Goal: Information Seeking & Learning: Learn about a topic

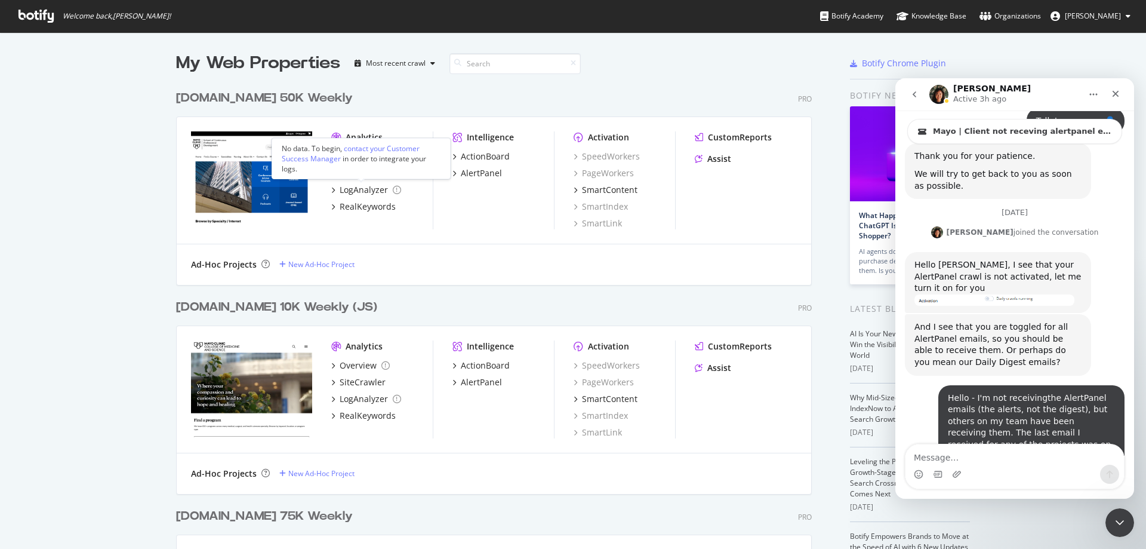
scroll to position [2, 0]
click at [1118, 91] on icon "Close" at bounding box center [1116, 94] width 7 height 7
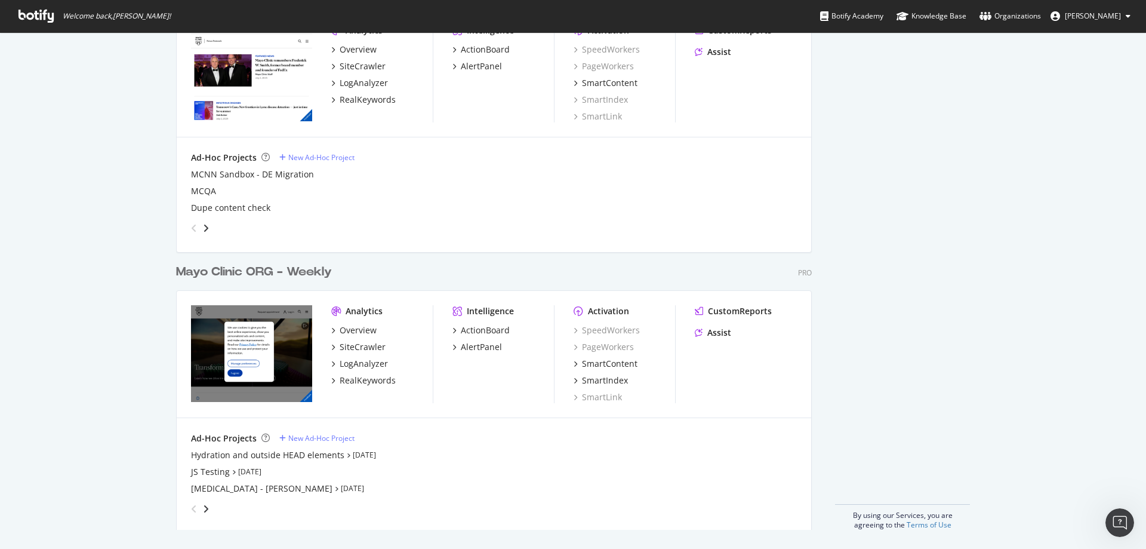
scroll to position [1040, 0]
click at [280, 270] on div "Mayo Clinic ORG - Weekly" at bounding box center [254, 271] width 156 height 17
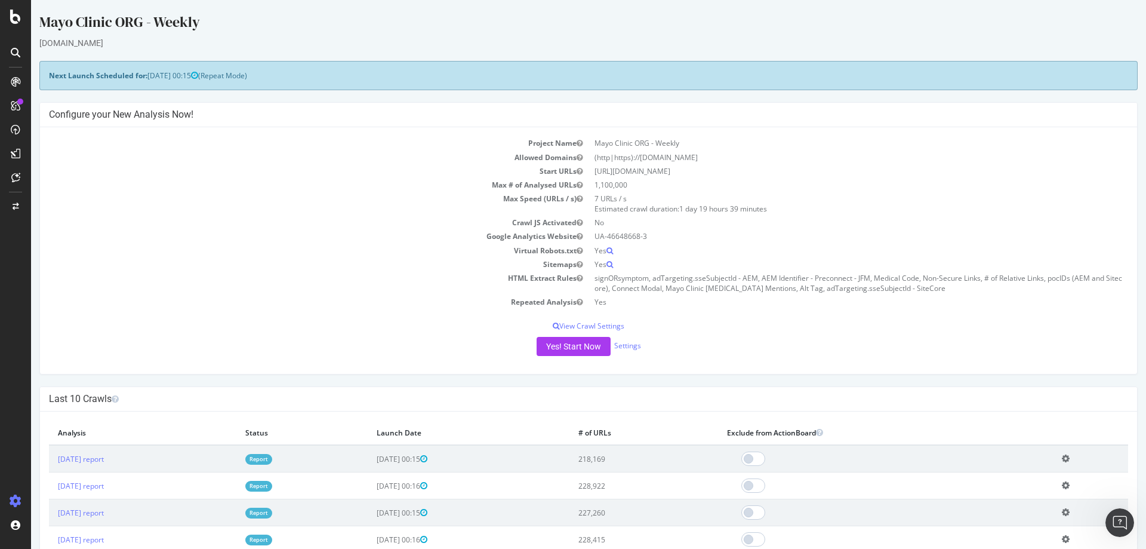
click at [272, 456] on link "Report" at bounding box center [258, 459] width 27 height 10
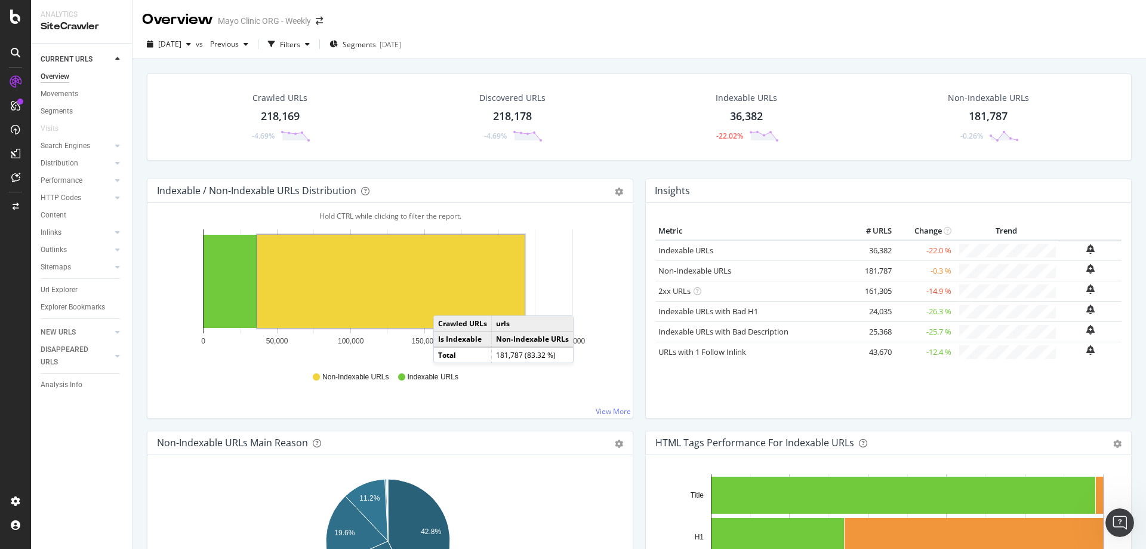
click at [279, 102] on div "Crawled URLs" at bounding box center [279, 98] width 55 height 12
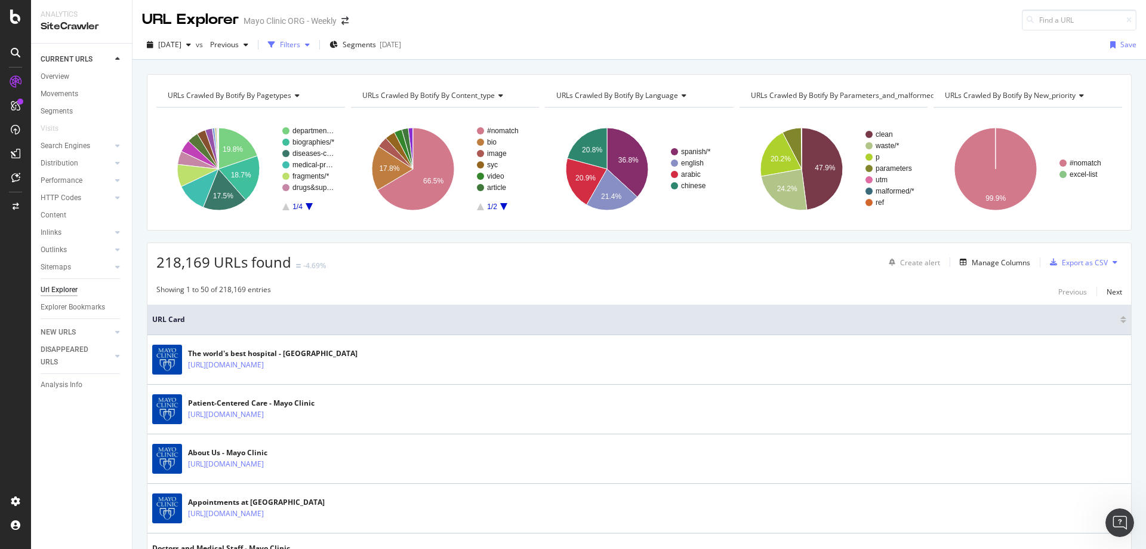
click at [300, 45] on div "Filters" at bounding box center [290, 44] width 20 height 10
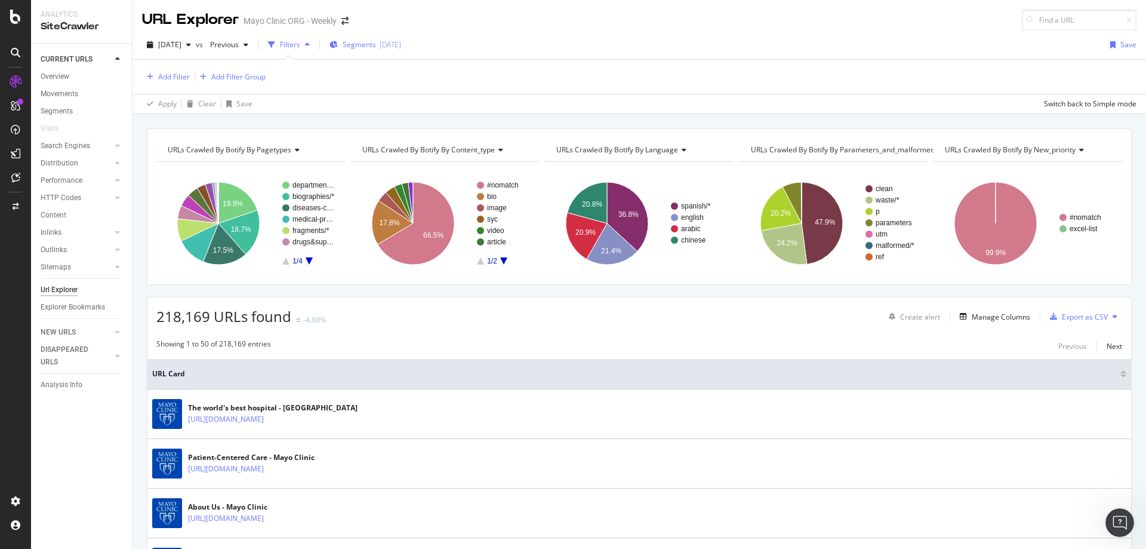
click at [376, 43] on span "Segments" at bounding box center [359, 44] width 33 height 10
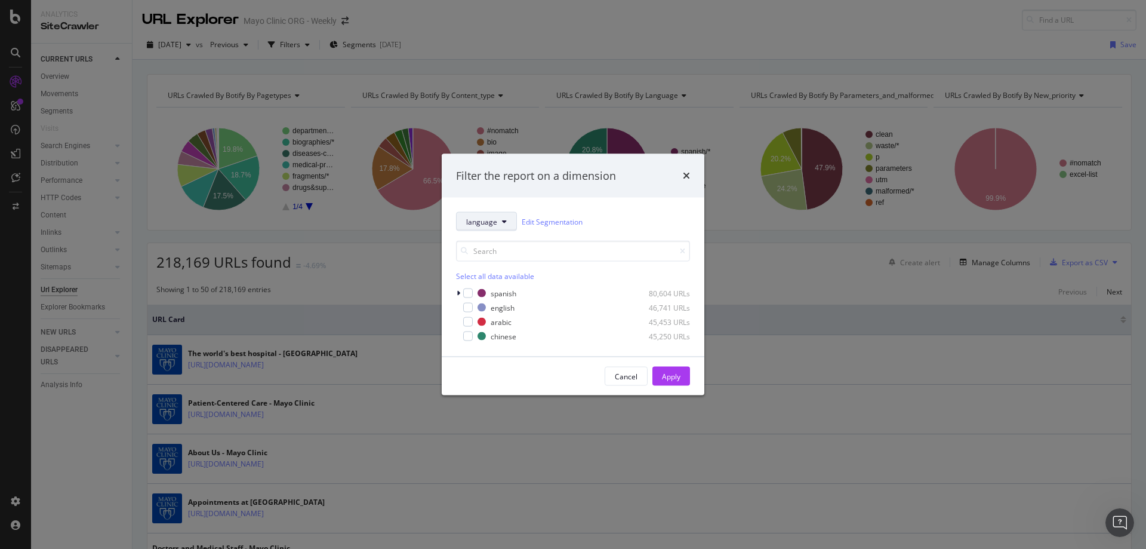
click at [479, 219] on span "language" at bounding box center [481, 221] width 31 height 10
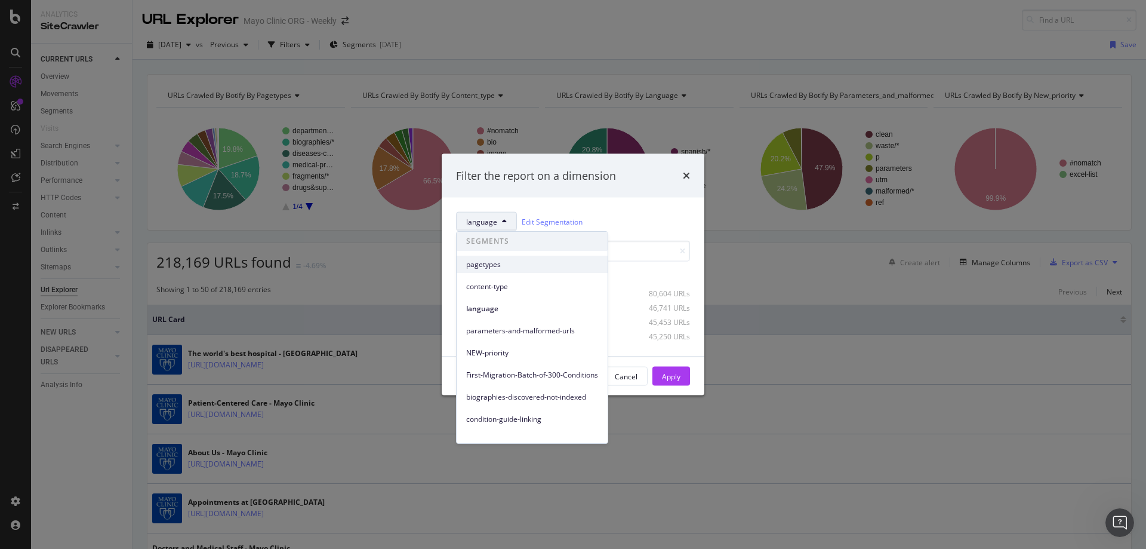
click at [484, 268] on span "pagetypes" at bounding box center [532, 264] width 132 height 11
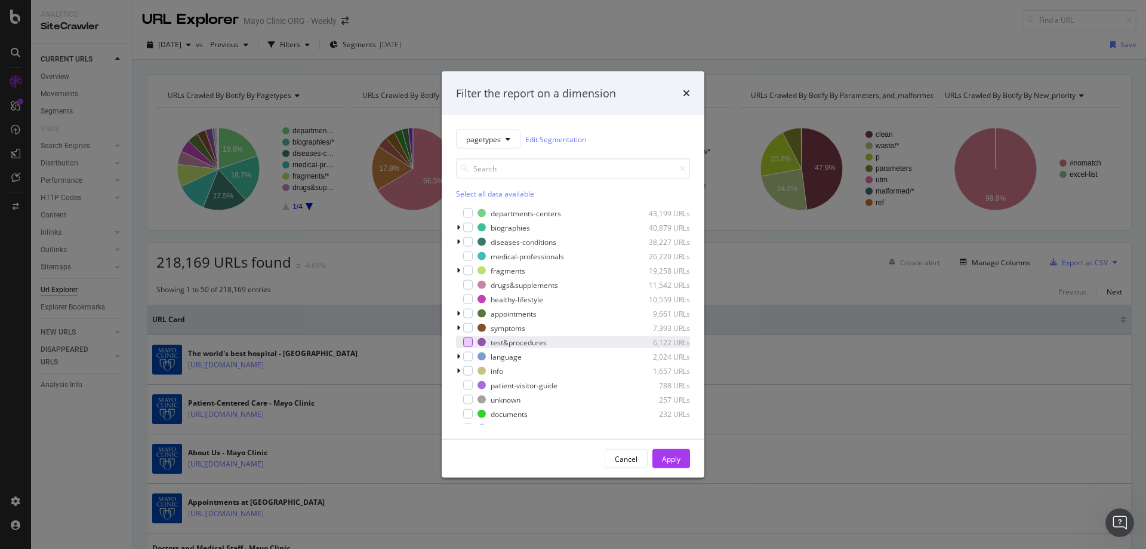
click at [469, 344] on div "modal" at bounding box center [468, 342] width 10 height 10
click at [665, 458] on div "Apply" at bounding box center [671, 458] width 19 height 10
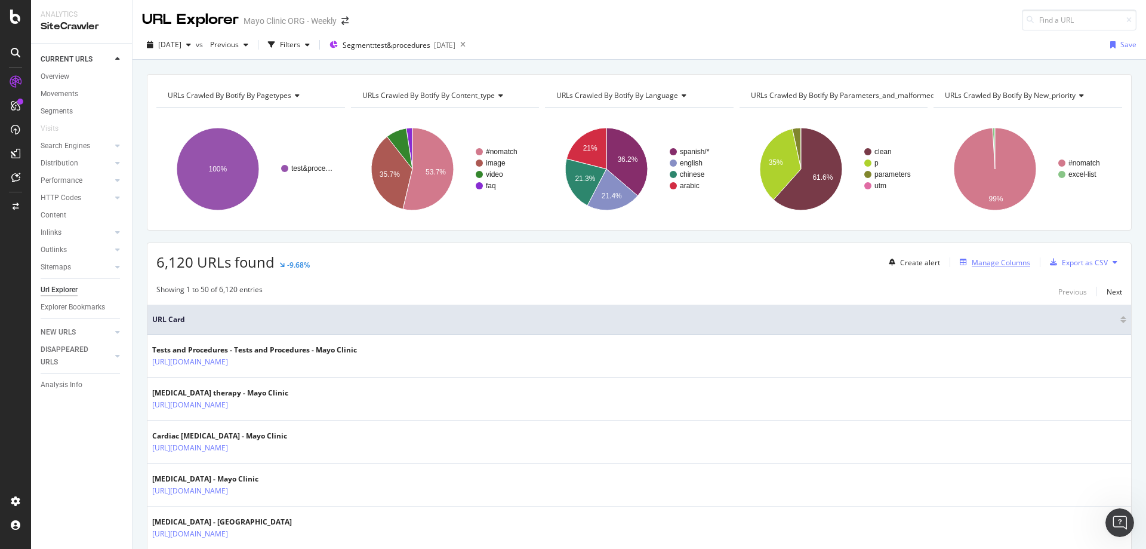
click at [1002, 257] on div "Manage Columns" at bounding box center [1001, 262] width 58 height 10
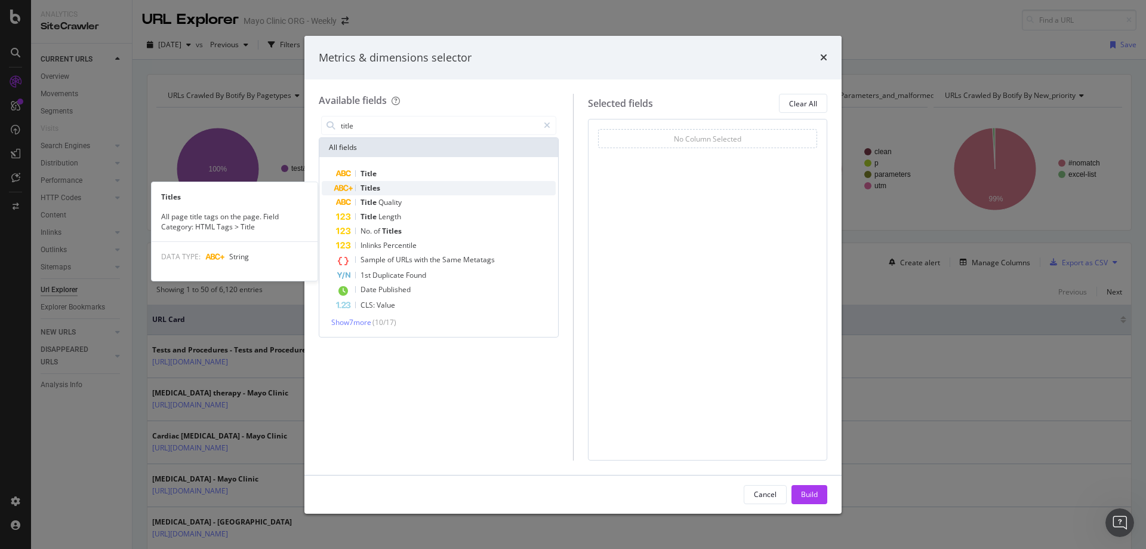
click at [382, 183] on div "Titles" at bounding box center [446, 188] width 220 height 14
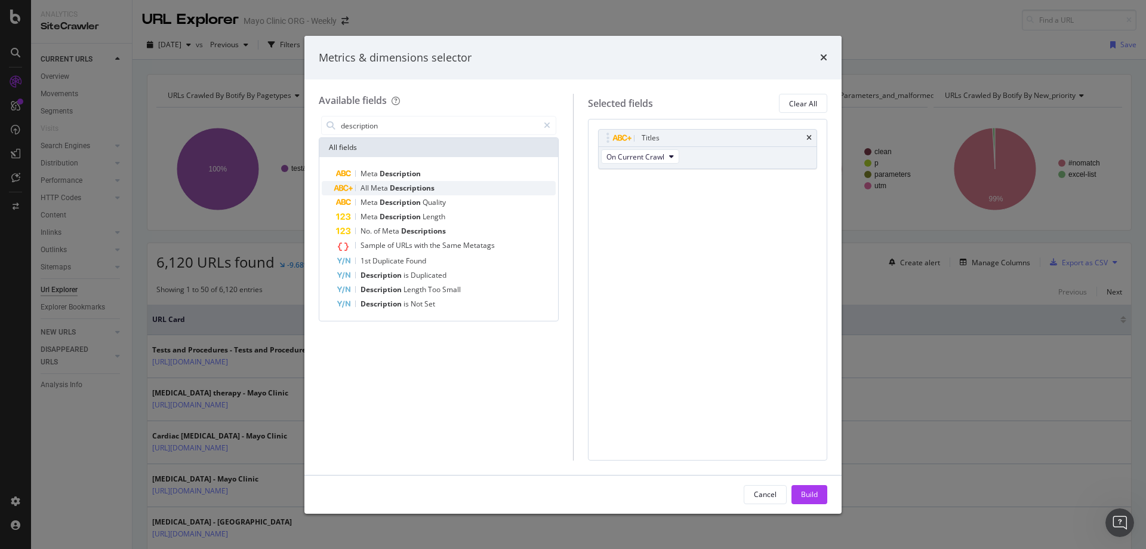
click at [435, 189] on div "All Meta Descriptions" at bounding box center [446, 188] width 220 height 14
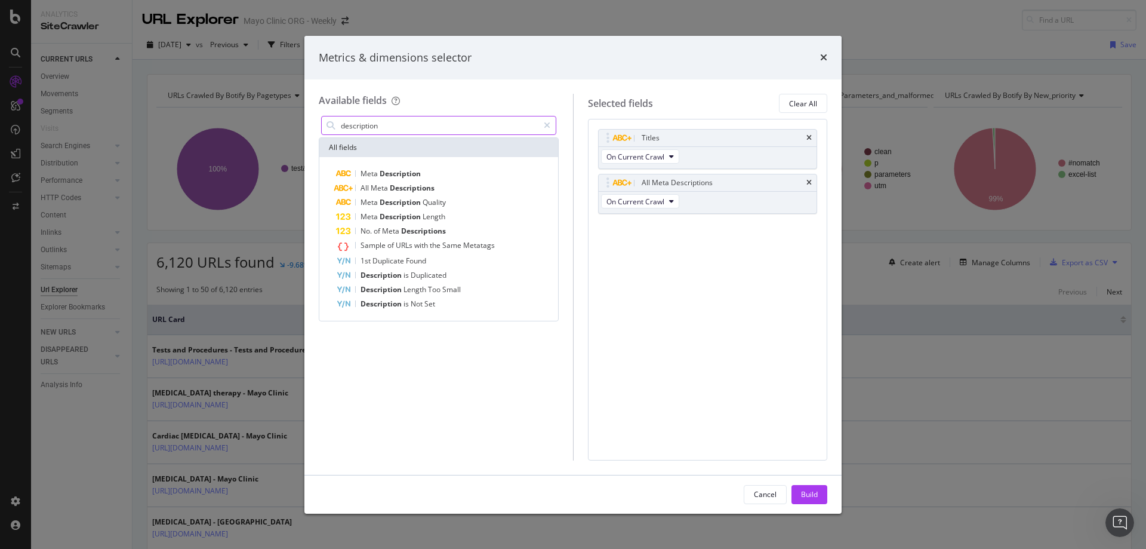
click at [377, 125] on input "description" at bounding box center [439, 125] width 199 height 18
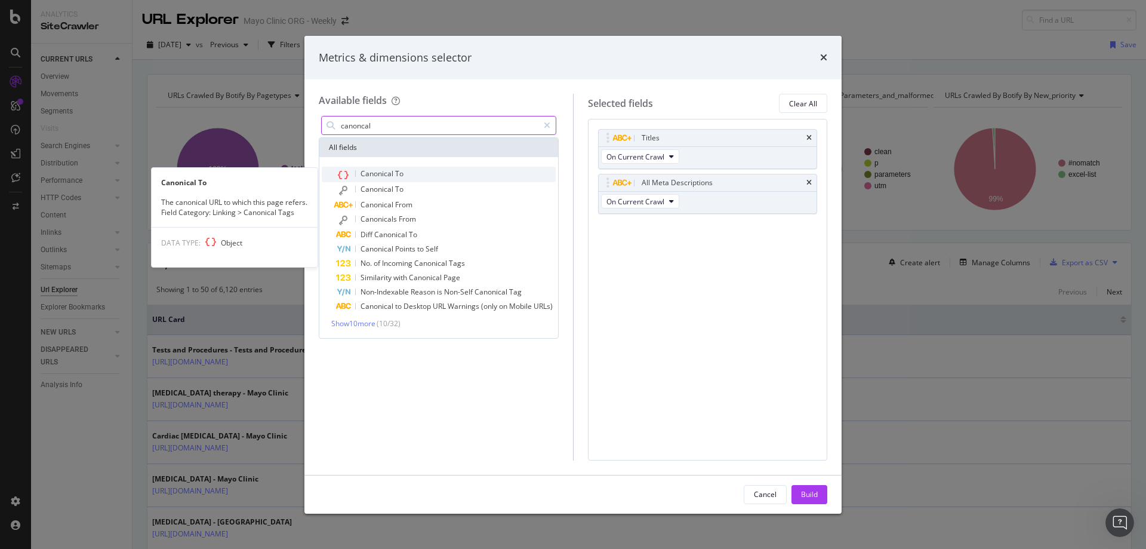
type input "canoncal"
click at [373, 171] on span "Canonical" at bounding box center [377, 173] width 35 height 10
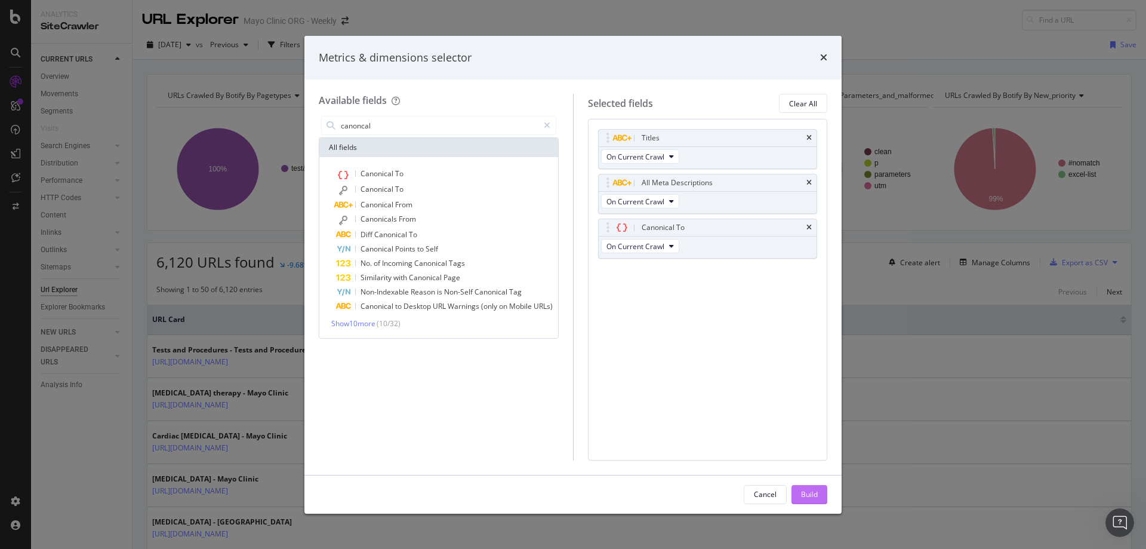
click at [807, 491] on div "Build" at bounding box center [809, 494] width 17 height 10
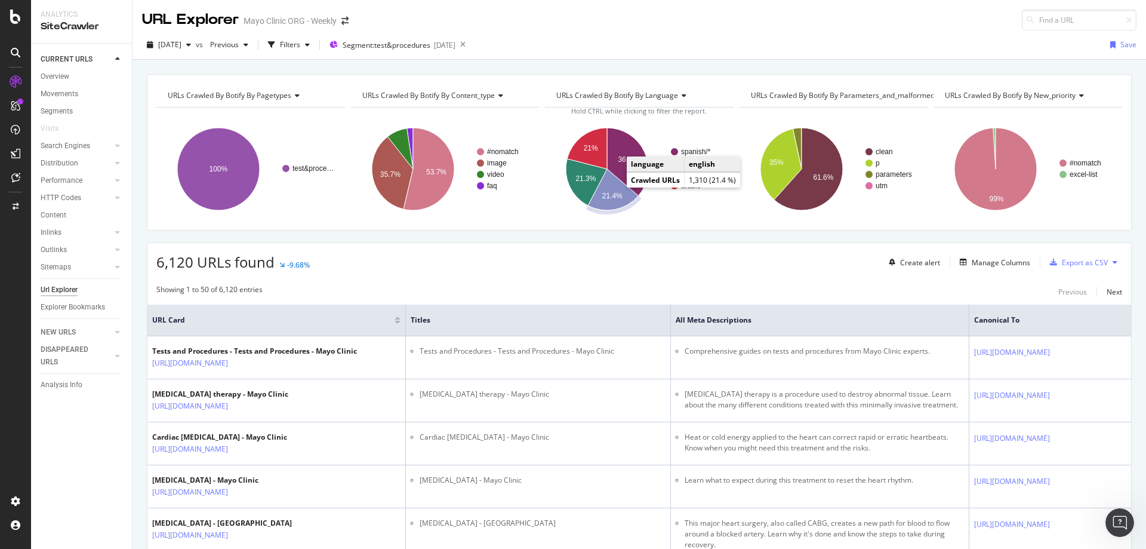
click at [609, 196] on text "21.4%" at bounding box center [612, 196] width 20 height 8
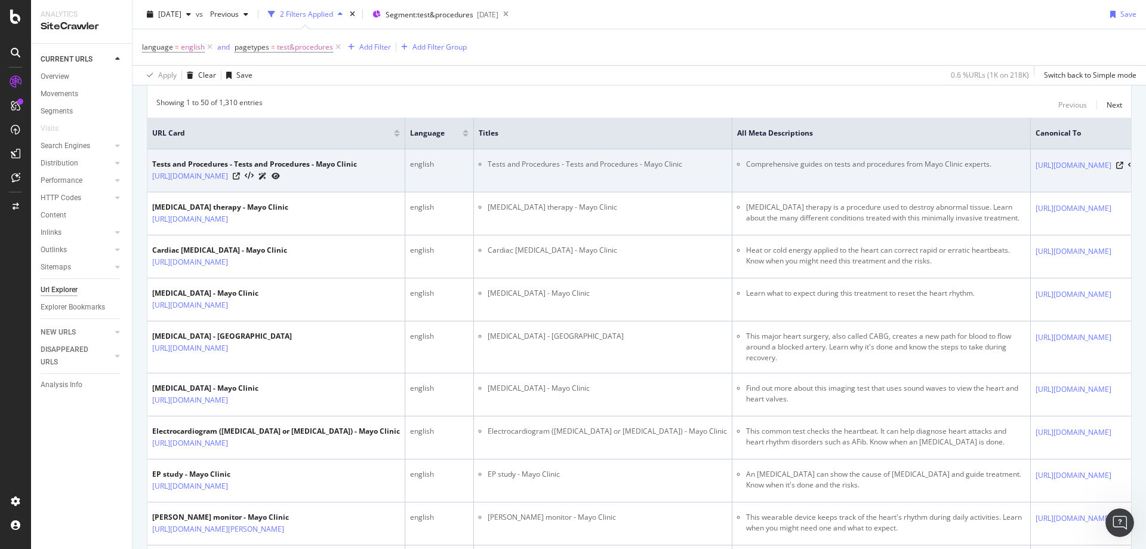
scroll to position [179, 0]
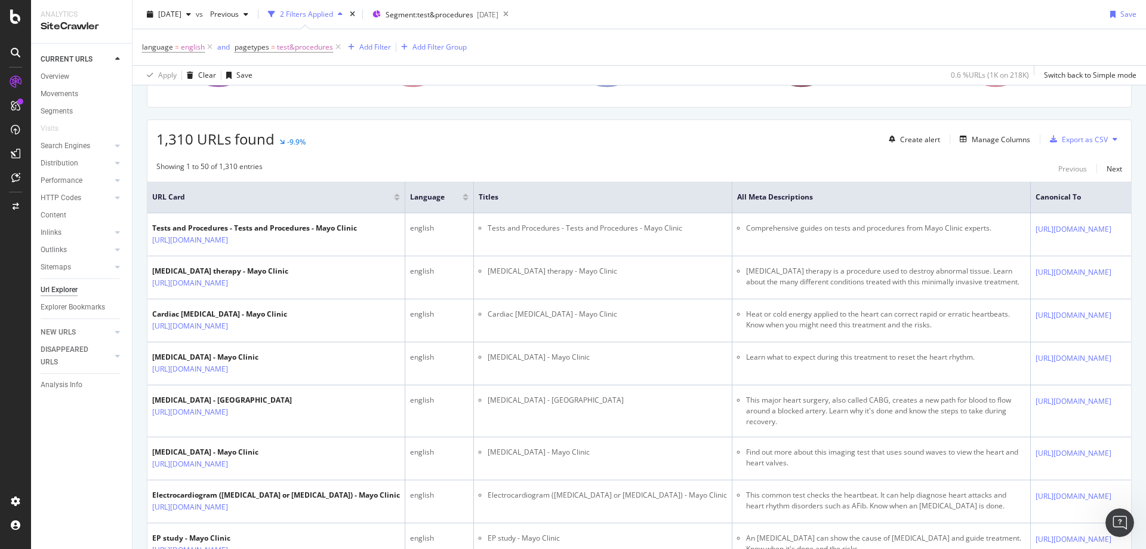
click at [400, 199] on div at bounding box center [397, 199] width 6 height 3
